Goal: Obtain resource: Obtain resource

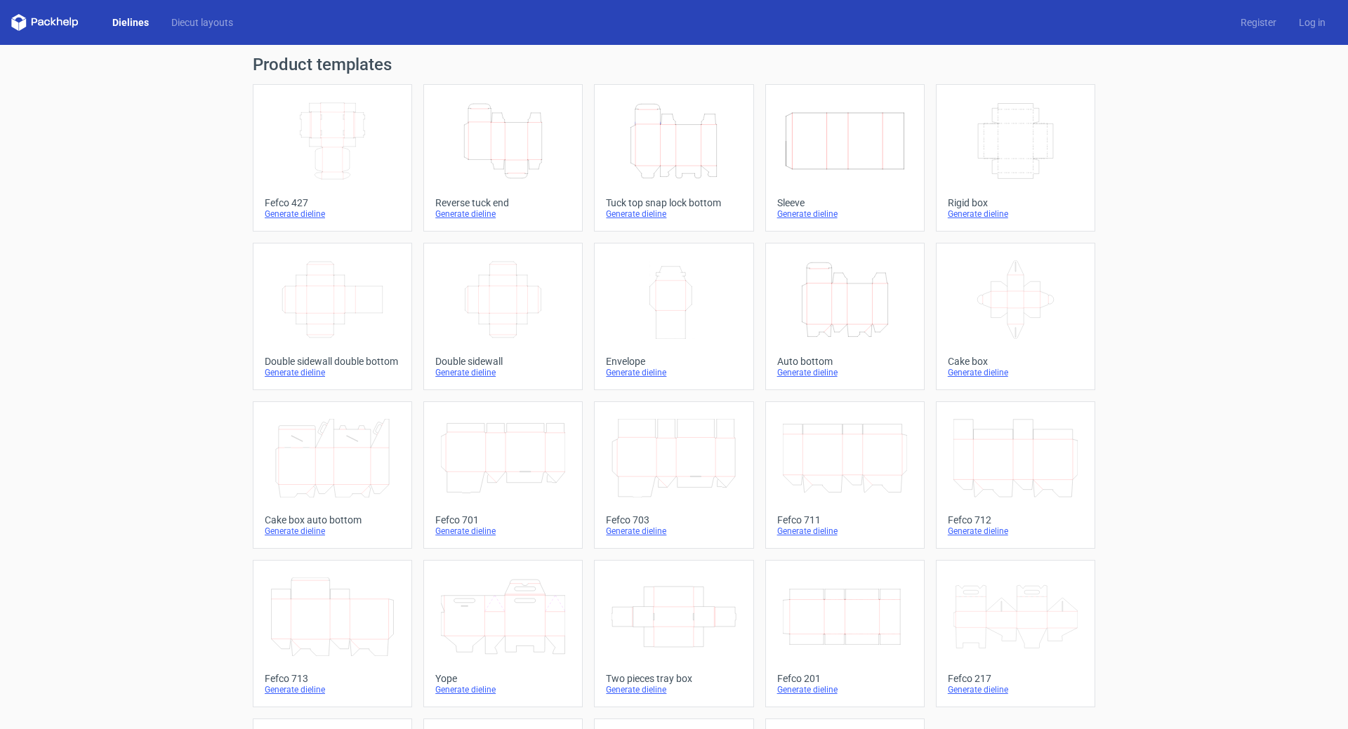
click at [1207, 169] on div "Product templates Width Depth Height Fefco 427 Generate dieline Height Depth Wi…" at bounding box center [674, 461] width 1348 height 833
click at [195, 20] on link "Diecut layouts" at bounding box center [202, 22] width 84 height 14
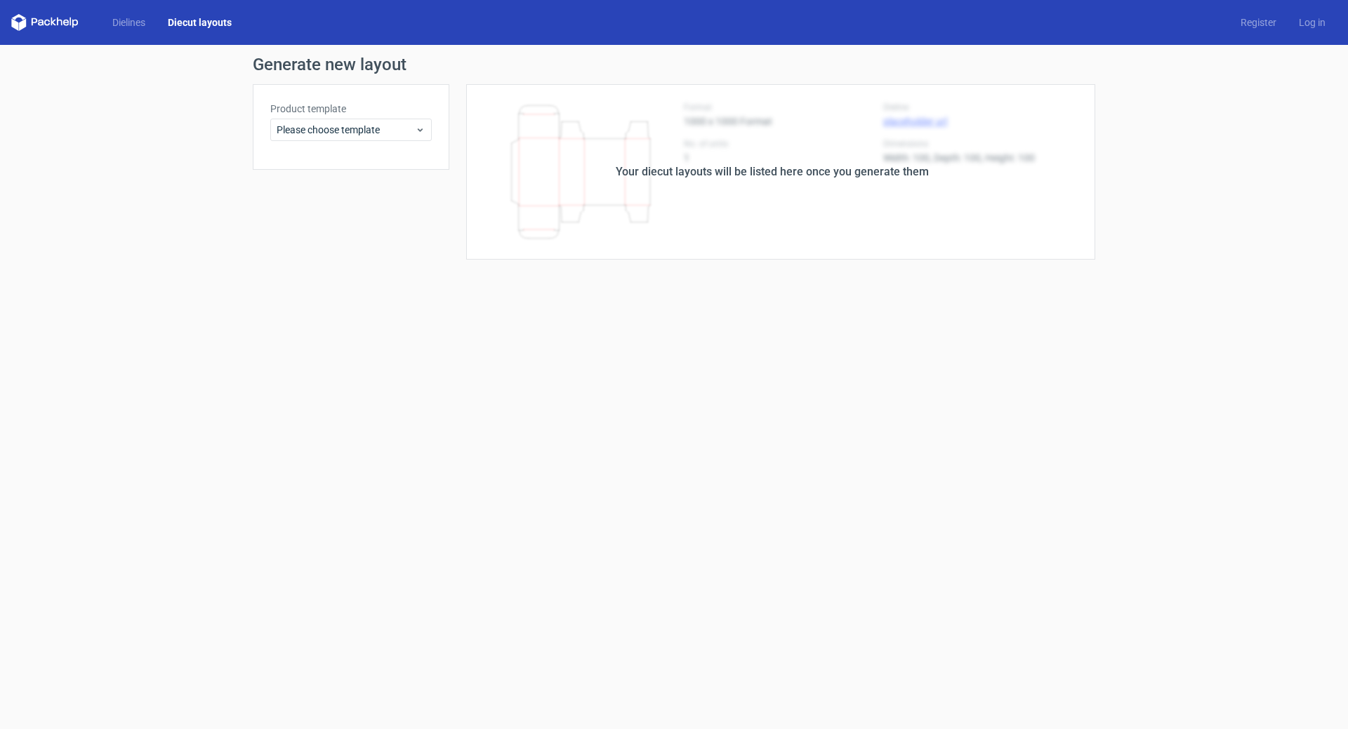
click at [433, 127] on div "Product template Please choose template" at bounding box center [351, 127] width 197 height 86
click at [425, 127] on icon at bounding box center [420, 129] width 11 height 11
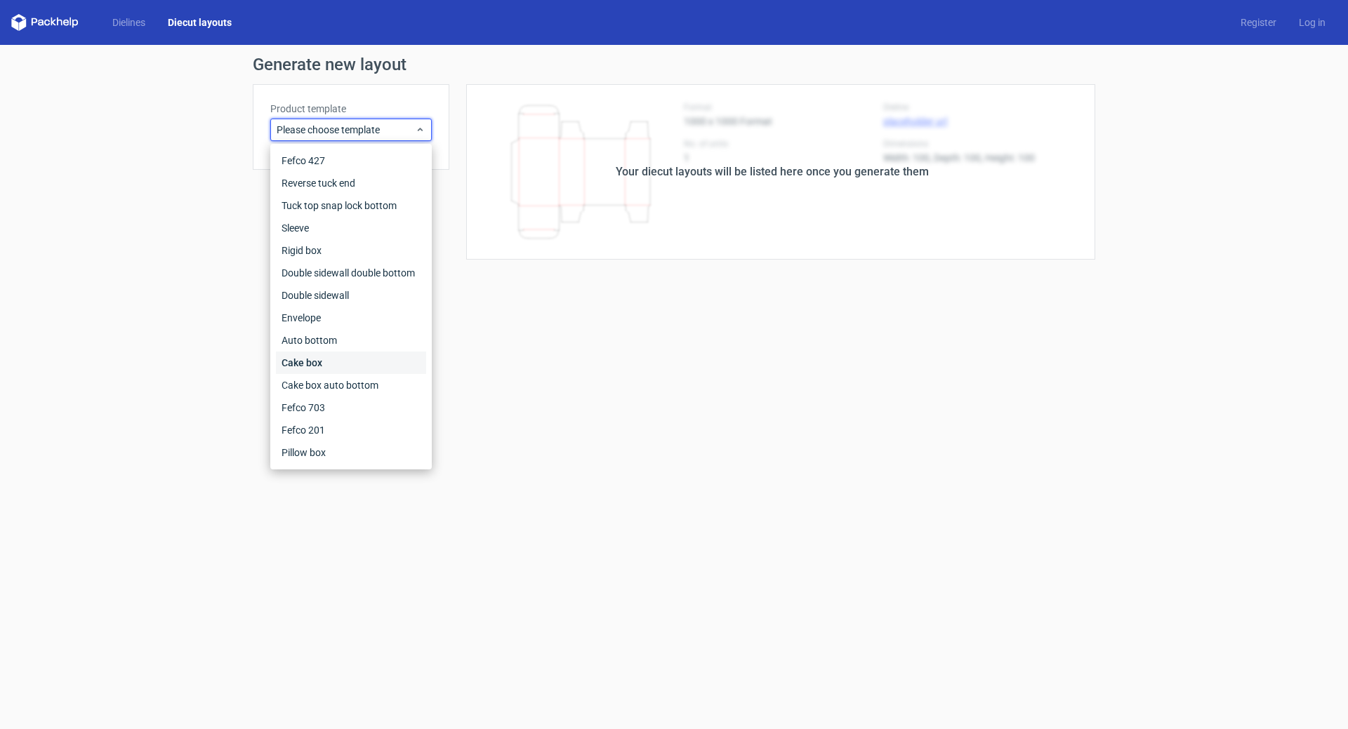
click at [342, 366] on div "Cake box" at bounding box center [351, 363] width 150 height 22
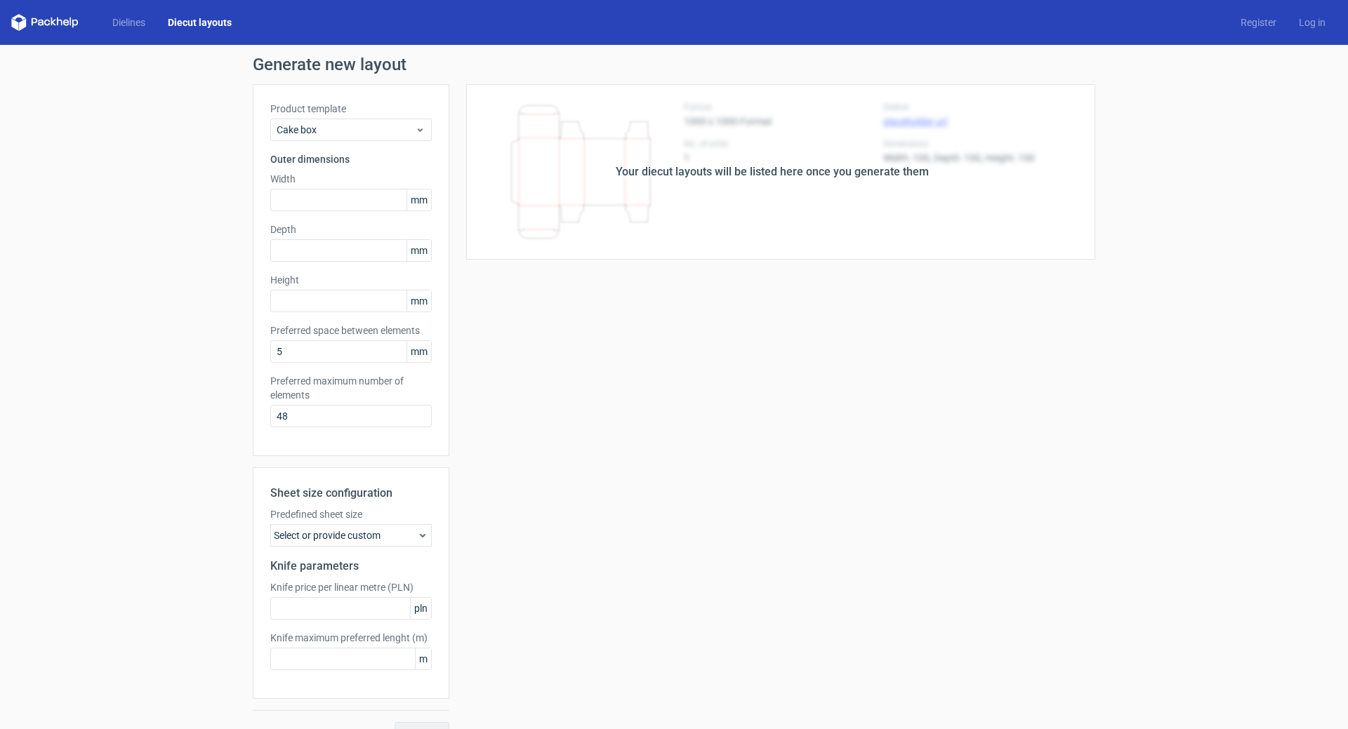
click at [417, 199] on span "mm" at bounding box center [418, 200] width 25 height 21
click at [701, 428] on div "Your diecut layouts will be listed here once you generate them Height Depth Wid…" at bounding box center [772, 414] width 646 height 661
click at [420, 533] on icon at bounding box center [422, 535] width 11 height 11
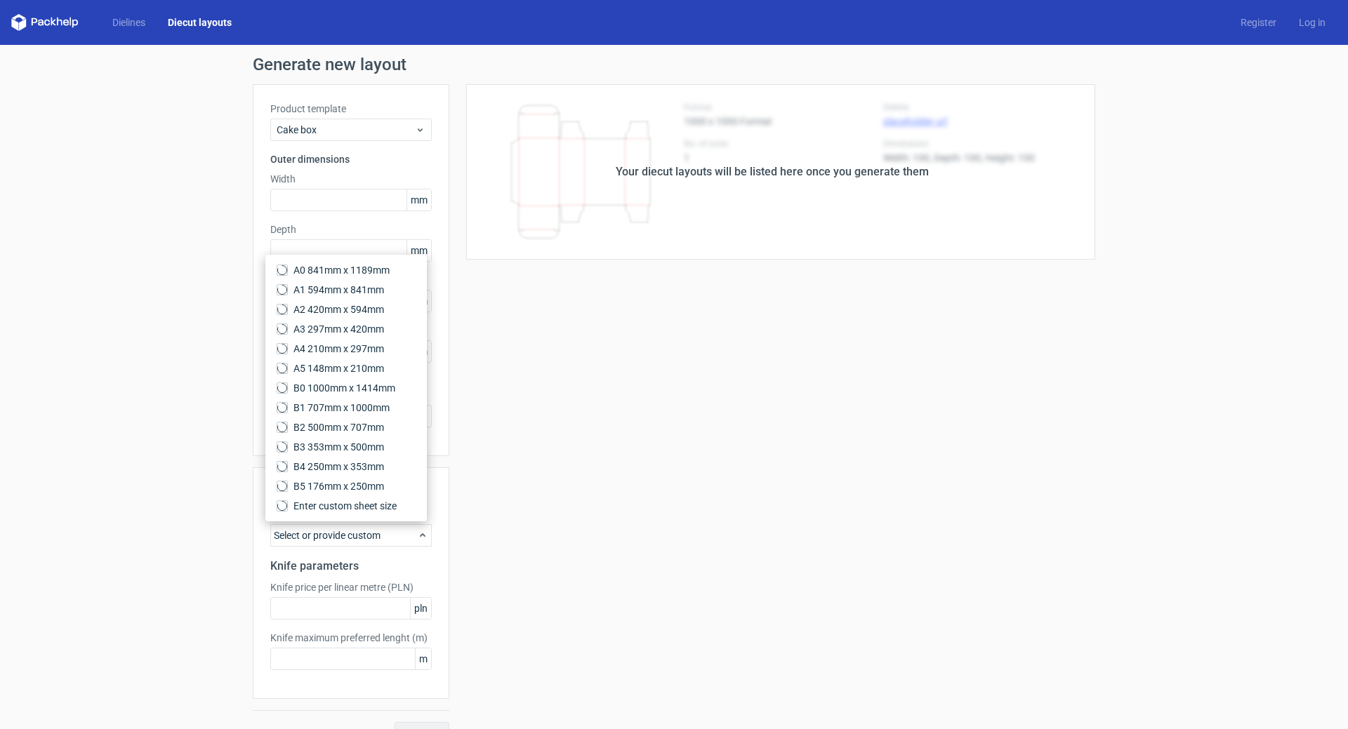
click at [667, 475] on div "Your diecut layouts will be listed here once you generate them Height Depth Wid…" at bounding box center [772, 414] width 646 height 661
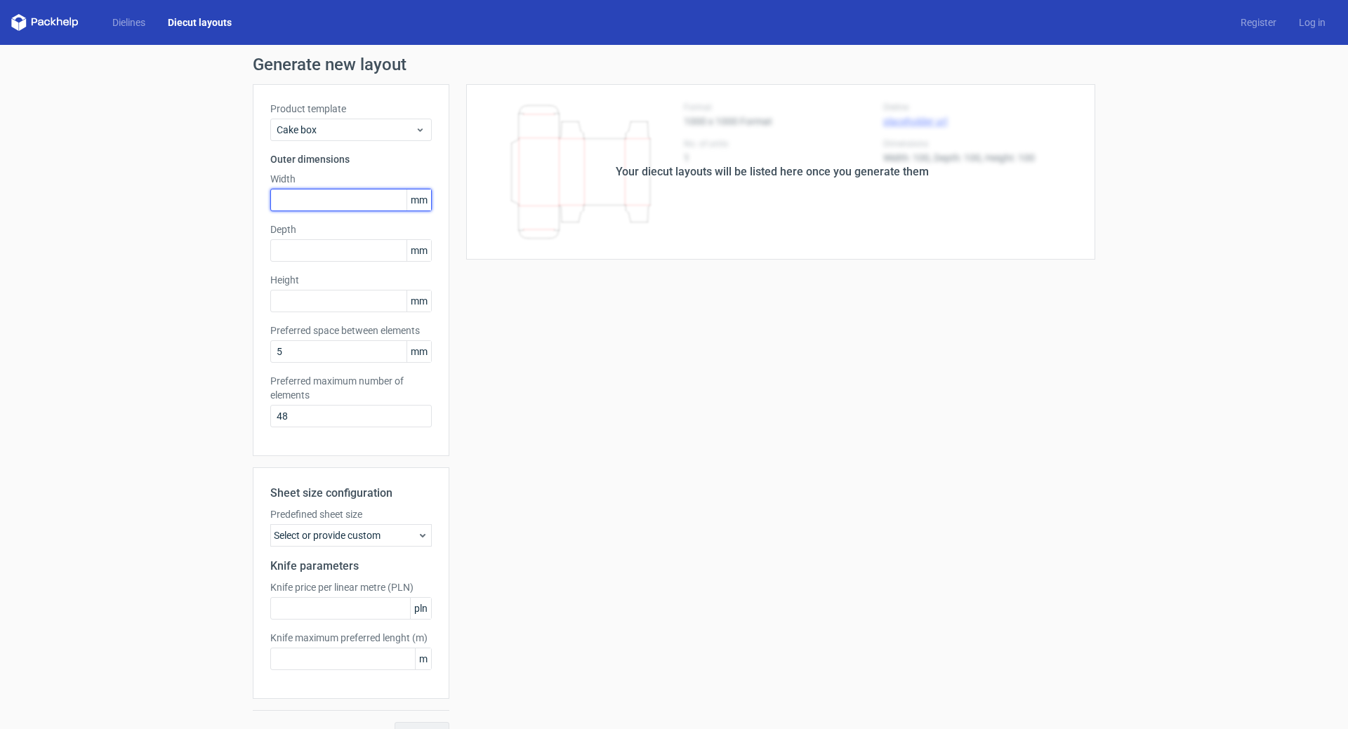
click at [318, 206] on input "text" at bounding box center [350, 200] width 161 height 22
type input "178"
type input "7"
type input "178"
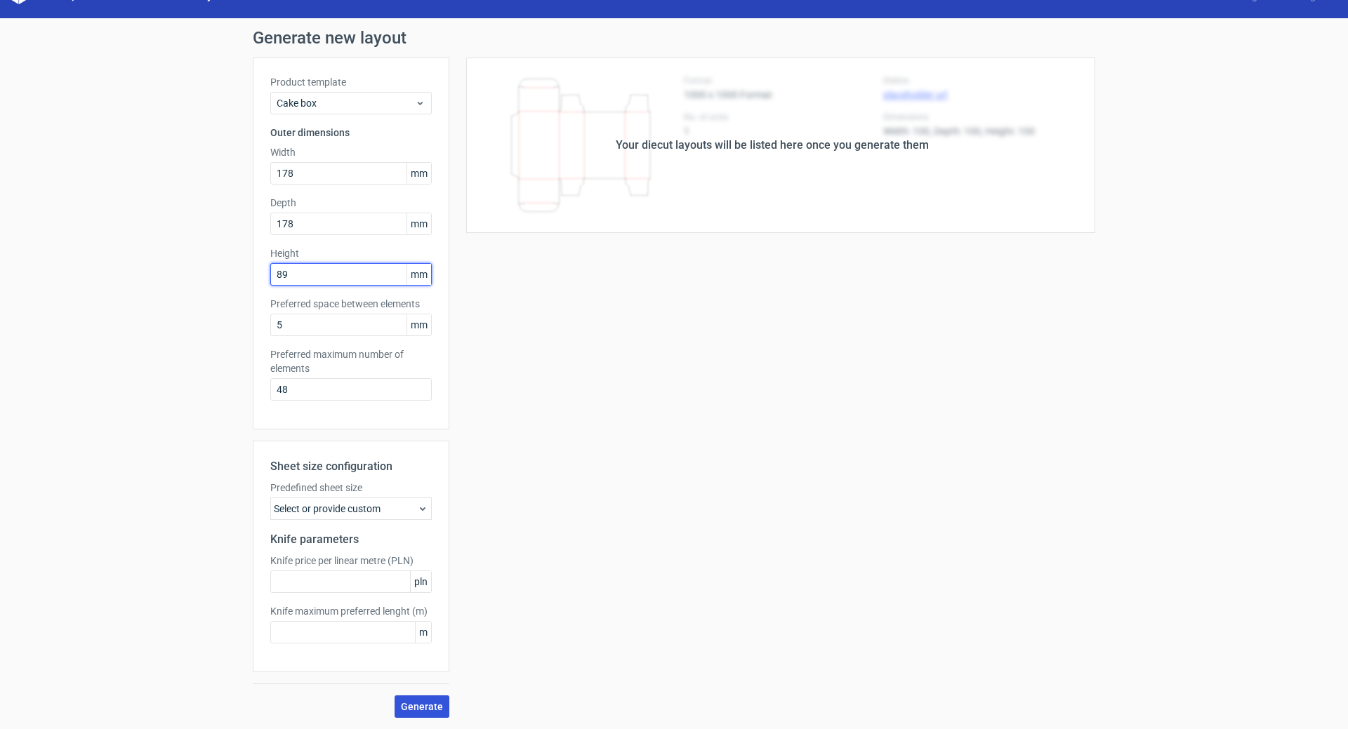
type input "89"
click at [420, 705] on span "Generate" at bounding box center [422, 707] width 42 height 10
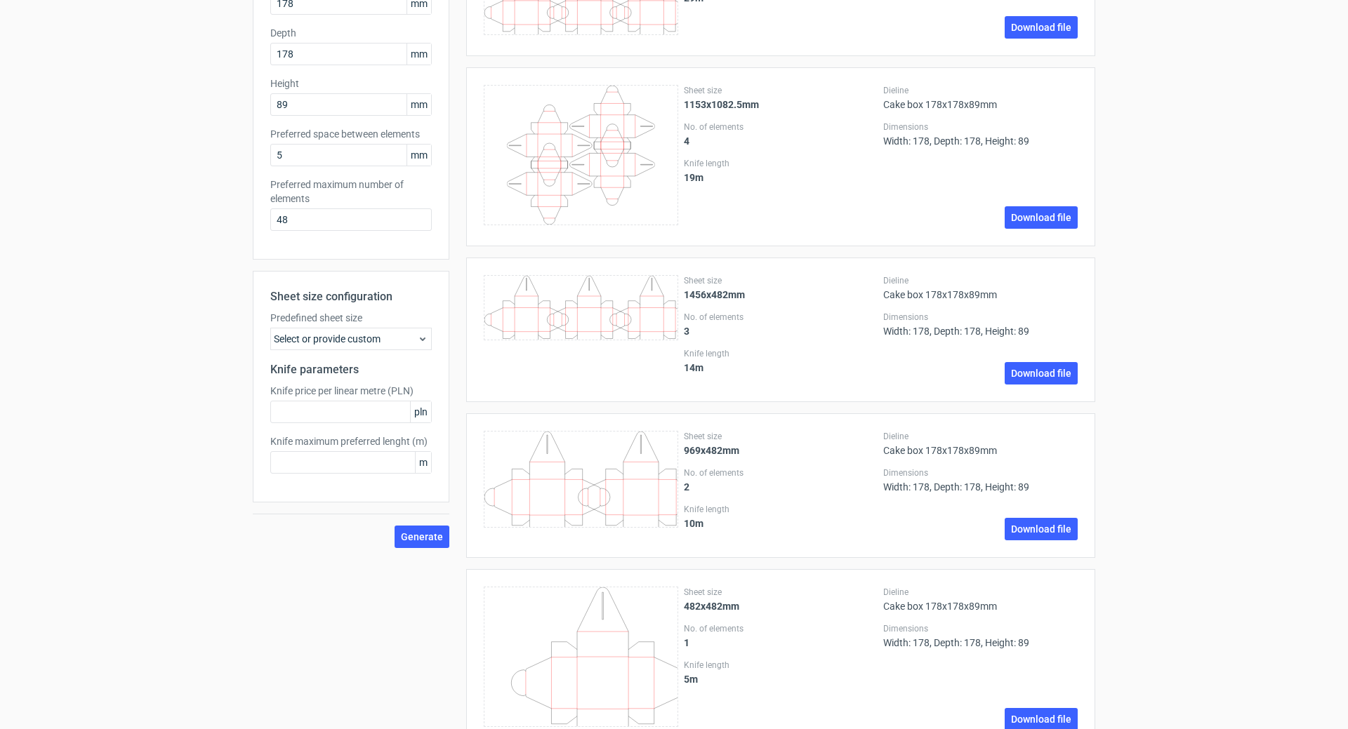
scroll to position [0, 0]
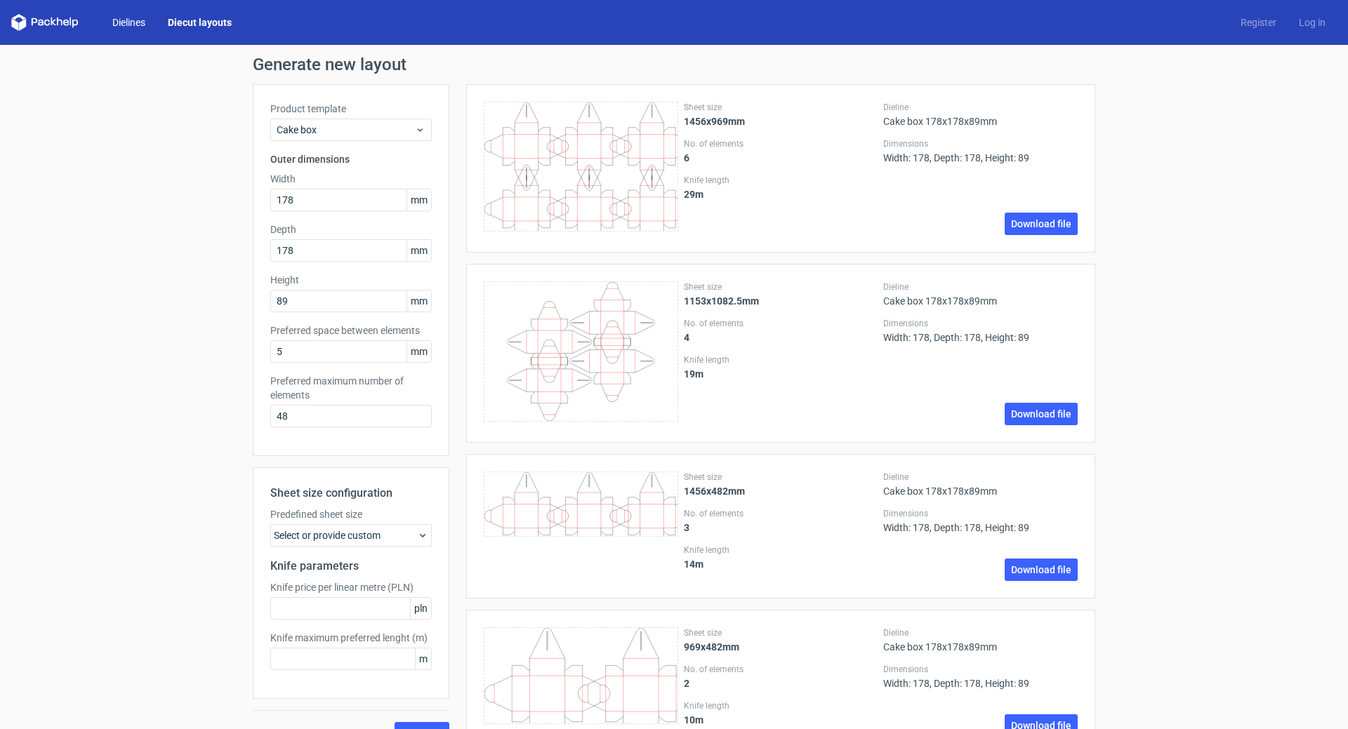
click at [131, 20] on link "Dielines" at bounding box center [128, 22] width 55 height 14
